Goal: Navigation & Orientation: Go to known website

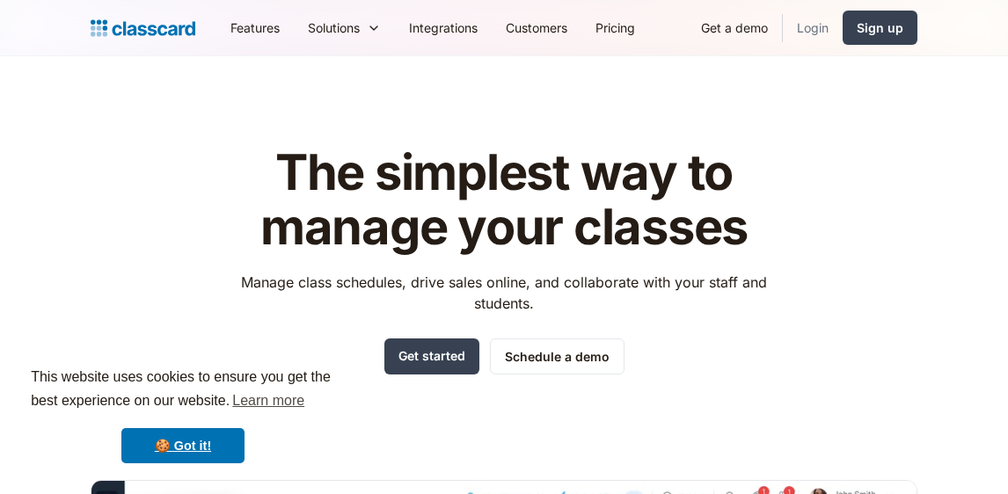
click at [800, 30] on link "Login" at bounding box center [813, 28] width 60 height 40
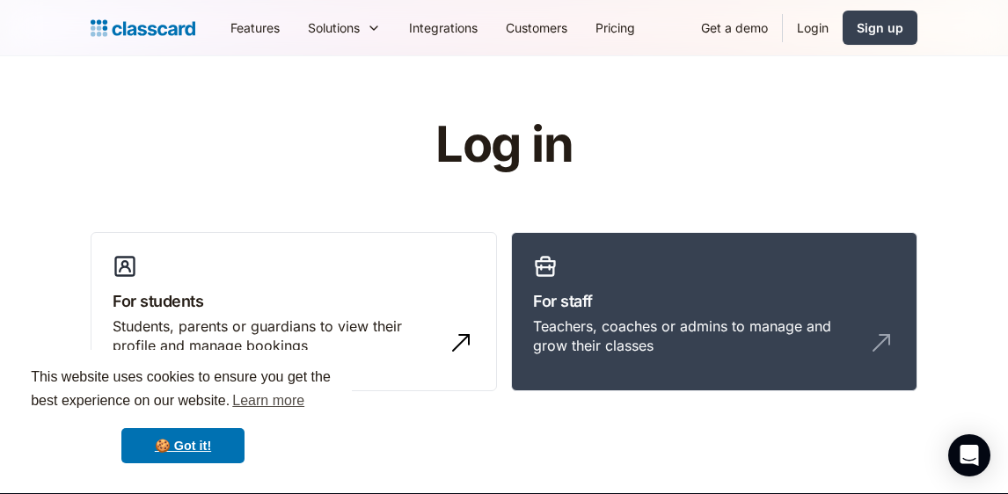
click at [803, 25] on link "Login" at bounding box center [813, 28] width 60 height 40
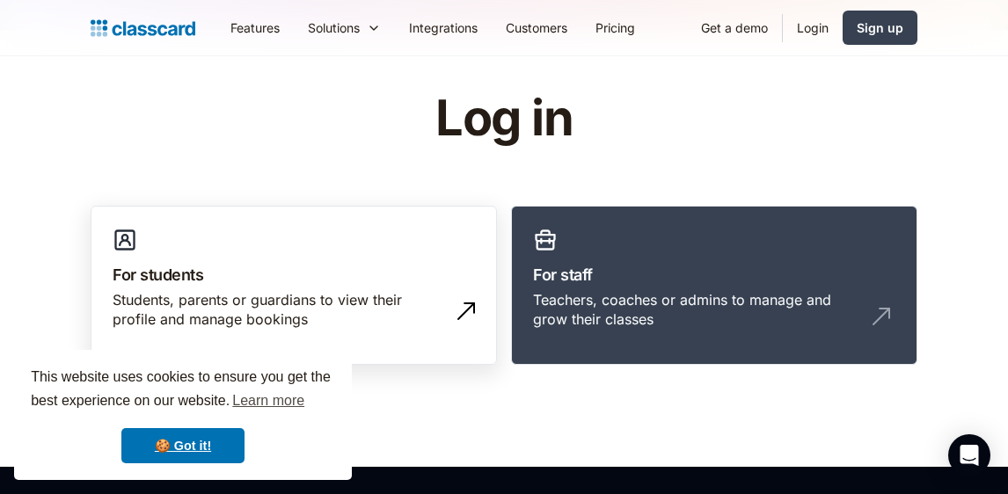
click at [320, 302] on div "Students, parents or guardians to view their profile and manage bookings" at bounding box center [276, 310] width 327 height 40
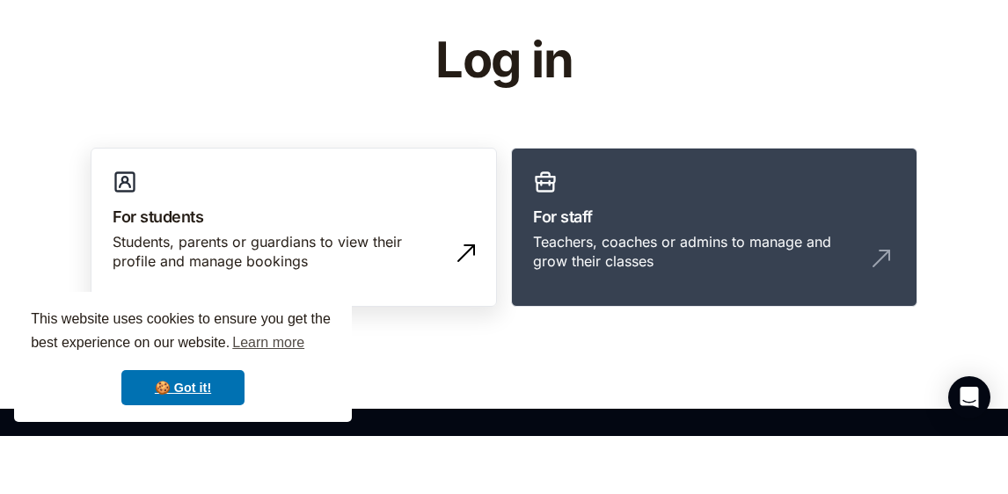
scroll to position [85, 0]
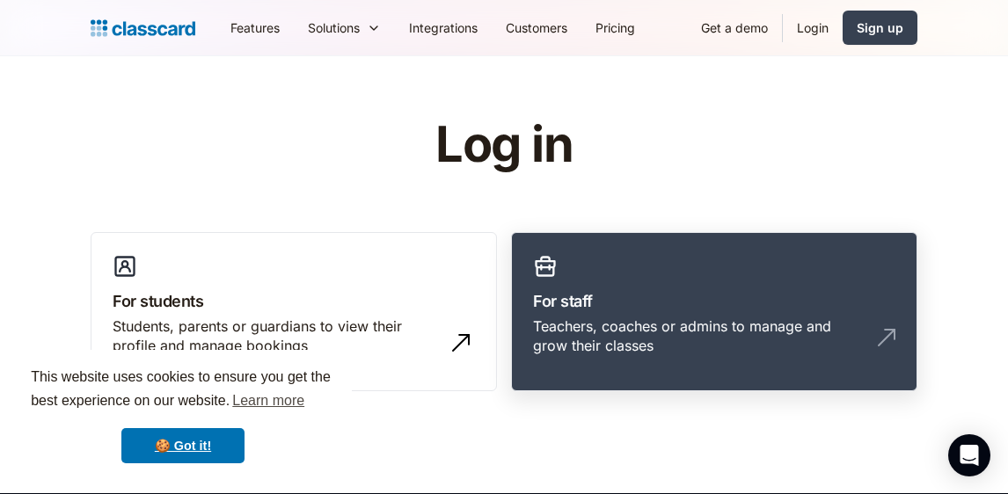
click at [568, 253] on link "For staff Teachers, coaches or admins to manage and grow their classes" at bounding box center [714, 312] width 406 height 160
